Goal: Task Accomplishment & Management: Manage account settings

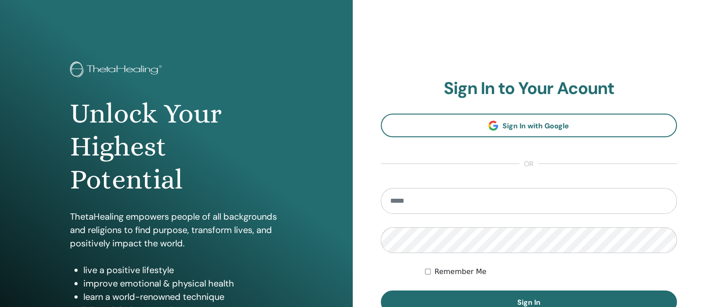
click at [407, 203] on input "email" at bounding box center [529, 201] width 297 height 26
type input "**********"
click at [381, 291] on button "Sign In" at bounding box center [529, 302] width 297 height 23
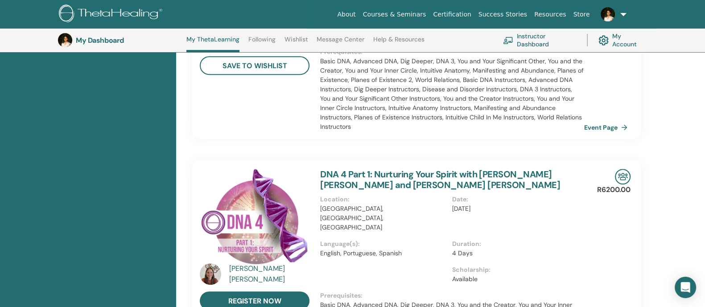
scroll to position [580, 0]
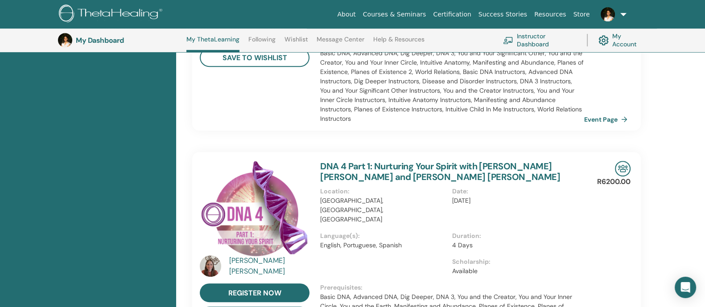
click at [254, 256] on div "[PERSON_NAME] [PERSON_NAME]" at bounding box center [270, 266] width 83 height 21
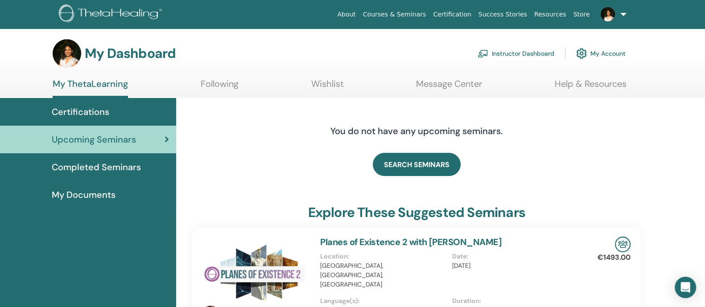
click at [615, 18] on link at bounding box center [612, 14] width 37 height 29
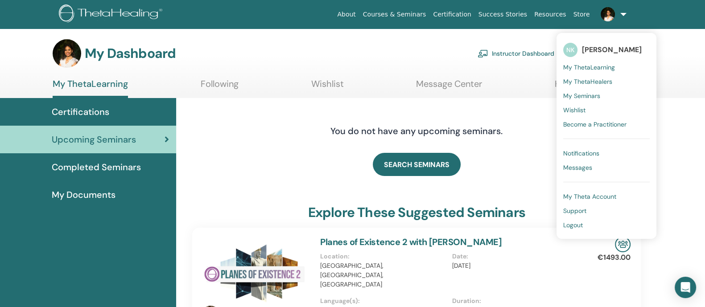
click at [591, 83] on span "My ThetaHealers" at bounding box center [587, 82] width 49 height 8
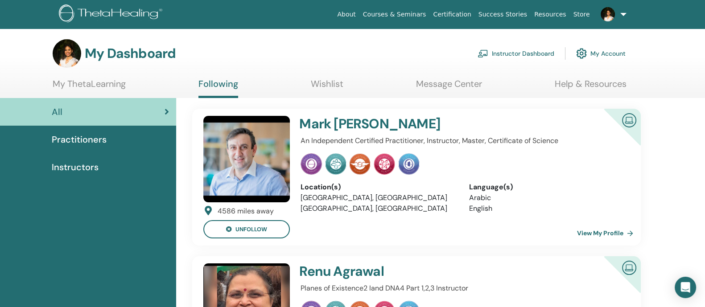
click at [536, 50] on link "Instructor Dashboard" at bounding box center [516, 54] width 77 height 20
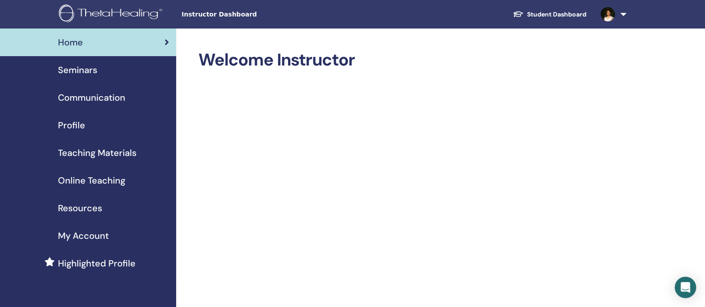
click at [625, 17] on link at bounding box center [612, 14] width 37 height 29
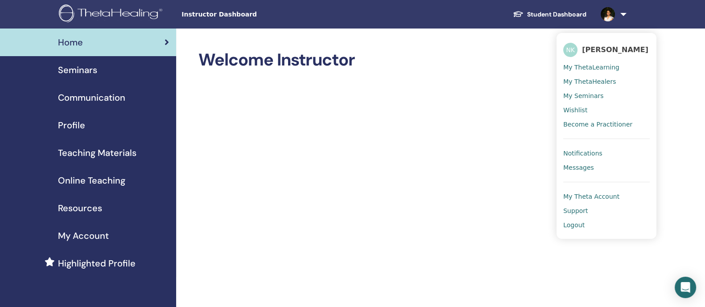
click at [88, 68] on span "Seminars" at bounding box center [77, 69] width 39 height 13
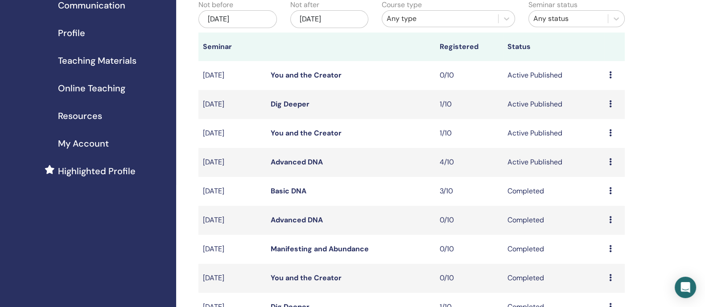
scroll to position [93, 0]
click at [610, 165] on icon at bounding box center [610, 160] width 3 height 7
click at [595, 205] on link "Attendees" at bounding box center [600, 205] width 34 height 9
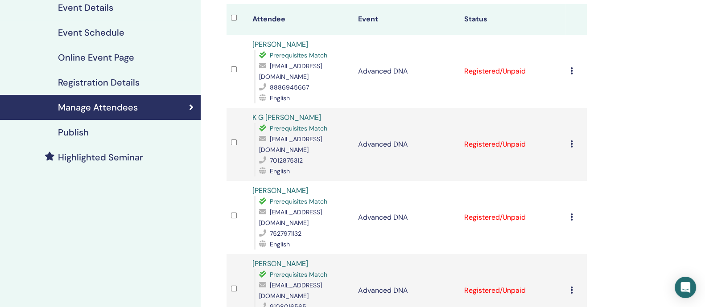
scroll to position [107, 0]
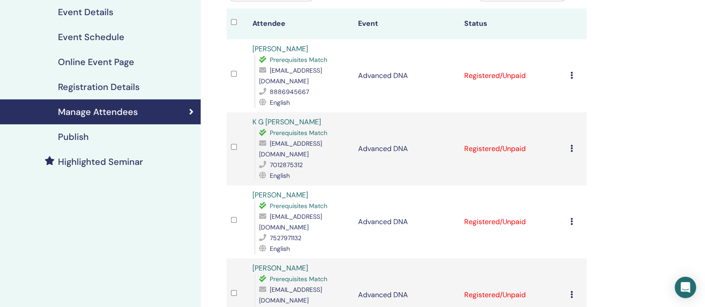
click at [574, 144] on div "Cancel Registration Do not auto-certify Mark as Paid Mark as Unpaid Mark as Abs…" at bounding box center [576, 149] width 12 height 11
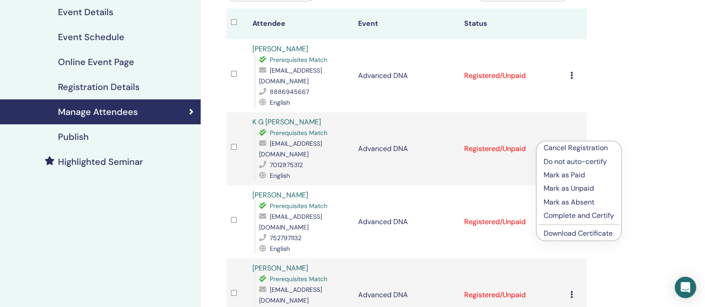
click at [581, 215] on p "Complete and Certify" at bounding box center [579, 216] width 70 height 11
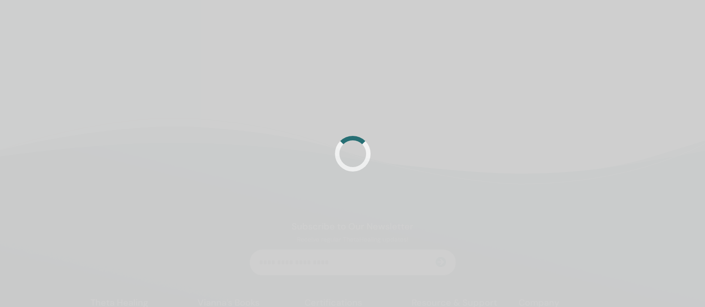
scroll to position [107, 0]
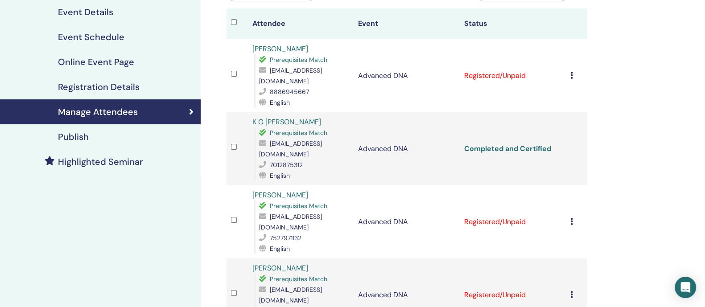
click at [539, 144] on link "Completed and Certified" at bounding box center [507, 148] width 87 height 9
